Goal: Information Seeking & Learning: Learn about a topic

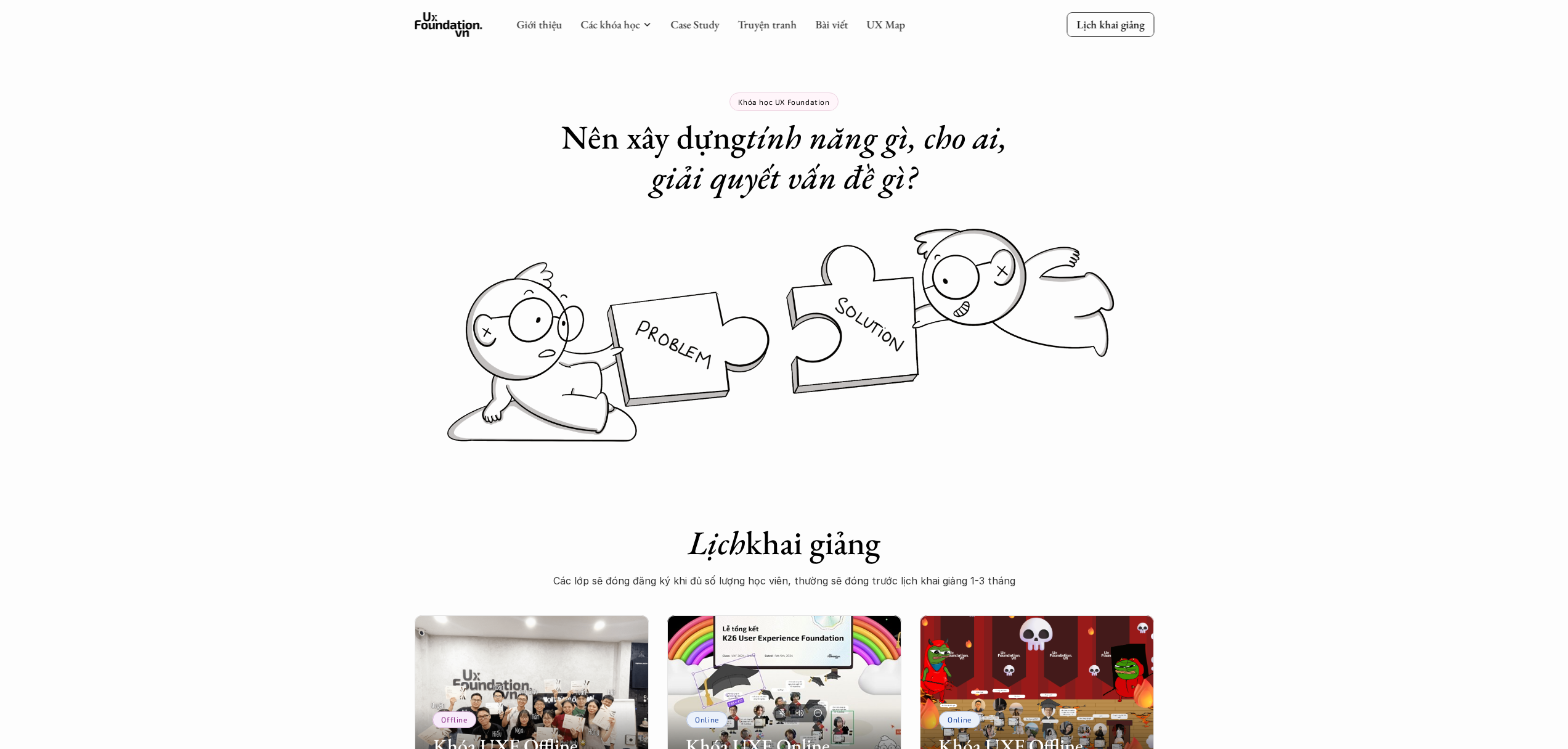
click at [463, 30] on icon at bounding box center [448, 24] width 68 height 24
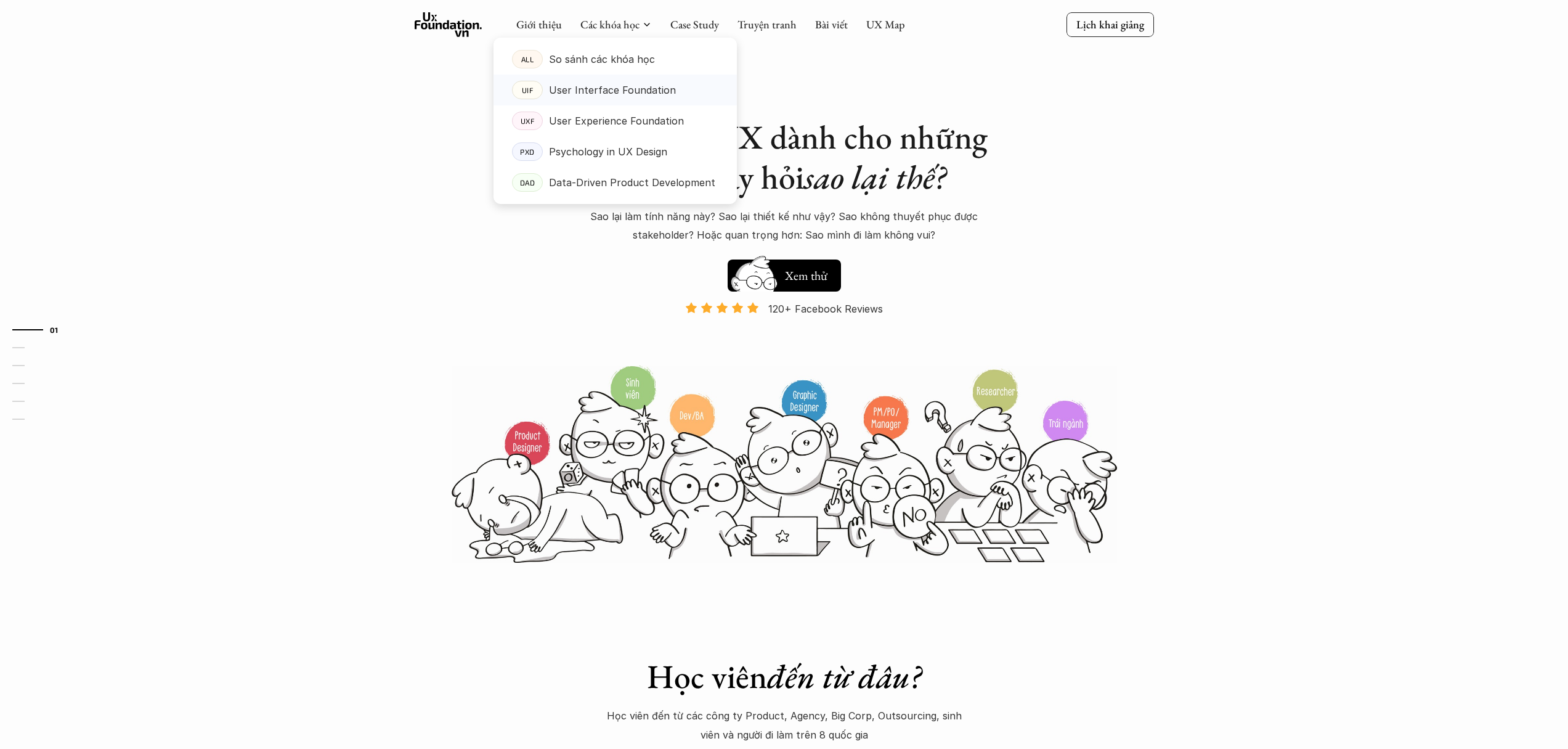
click at [613, 92] on p "User Interface Foundation" at bounding box center [613, 90] width 127 height 19
